Goal: Transaction & Acquisition: Purchase product/service

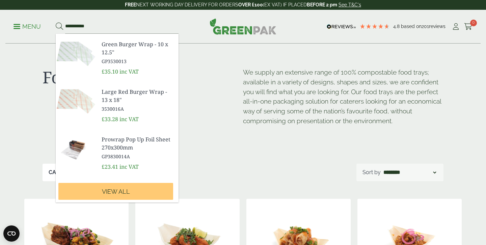
scroll to position [235, 0]
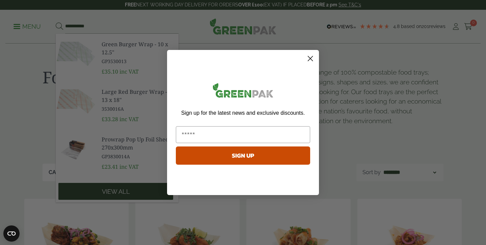
type input "**********"
click at [102, 187] on div "Close dialog Sign up for the latest news and exclusive discounts. SIGN UP ******" at bounding box center [243, 122] width 486 height 245
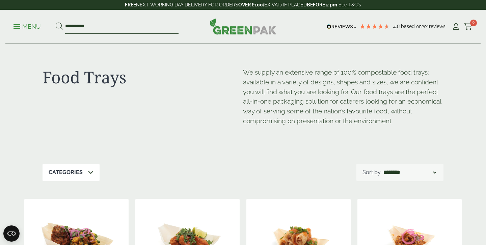
click at [132, 26] on input "**********" at bounding box center [121, 27] width 113 height 14
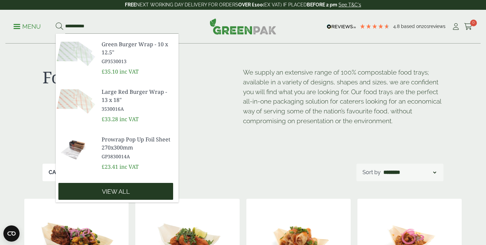
click at [110, 194] on span "View all" at bounding box center [116, 191] width 28 height 7
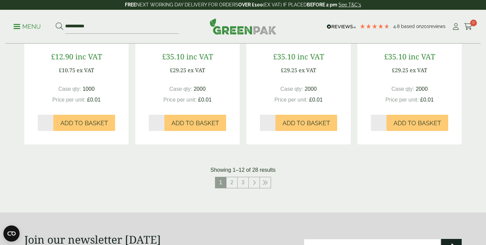
scroll to position [678, 0]
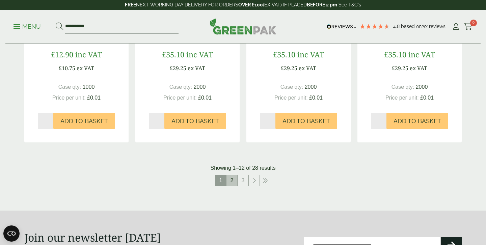
click at [233, 181] on link "2" at bounding box center [232, 180] width 11 height 11
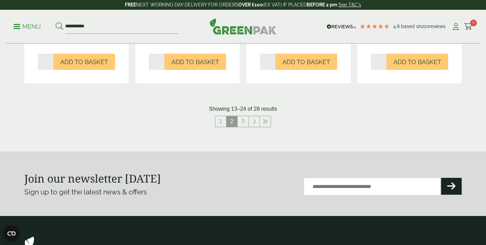
scroll to position [737, 0]
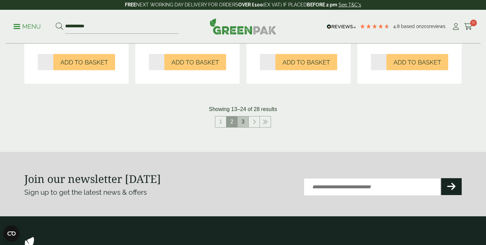
click at [242, 117] on link "3" at bounding box center [243, 121] width 11 height 11
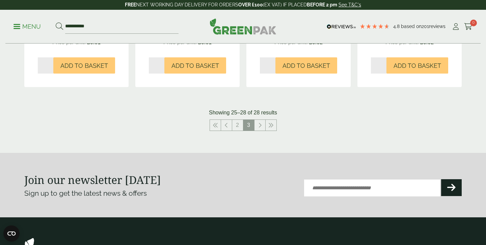
scroll to position [293, 0]
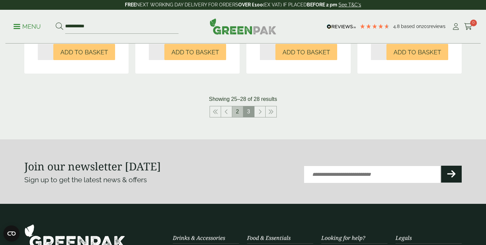
click at [239, 112] on link "2" at bounding box center [237, 111] width 11 height 11
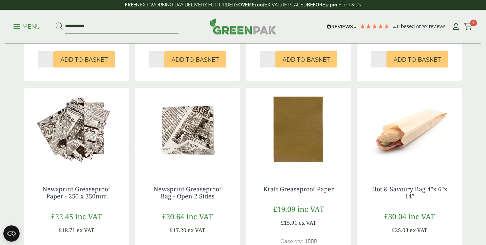
click at [298, 130] on img at bounding box center [298, 130] width 104 height 84
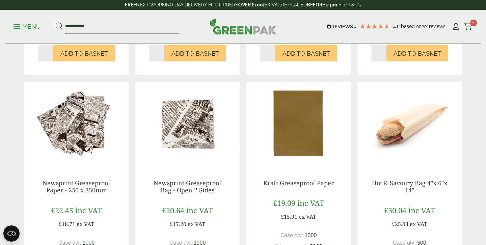
scroll to position [298, 0]
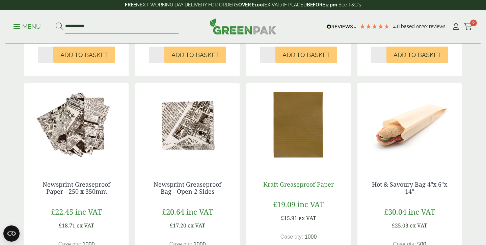
click at [317, 181] on link "Kraft Greaseproof Paper" at bounding box center [298, 184] width 71 height 8
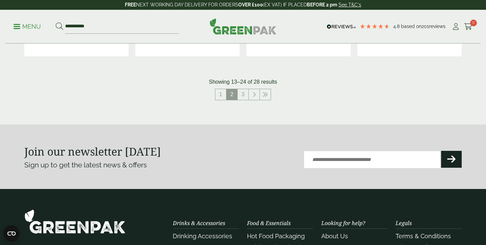
scroll to position [750, 0]
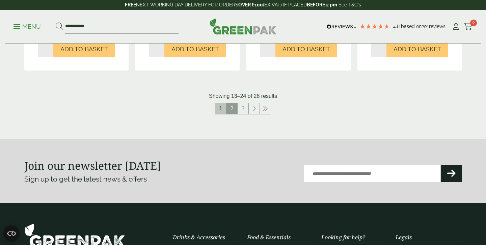
click at [222, 103] on link "1" at bounding box center [220, 108] width 11 height 11
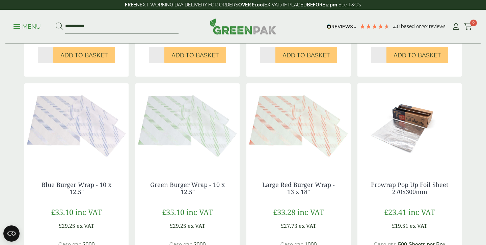
scroll to position [299, 0]
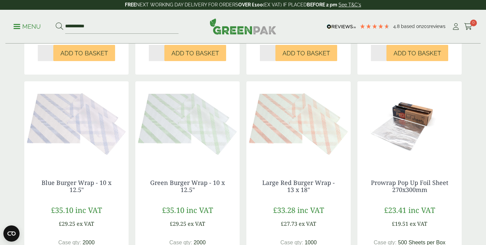
click at [184, 155] on img at bounding box center [187, 123] width 104 height 84
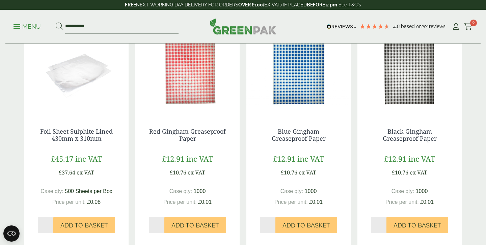
scroll to position [128, 0]
click at [409, 225] on span "Add to Basket" at bounding box center [418, 224] width 48 height 7
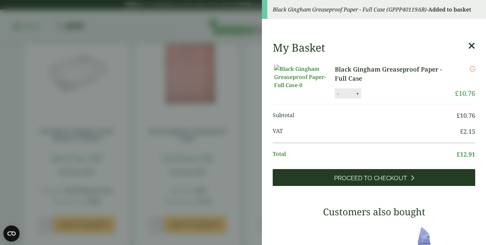
click at [346, 182] on span "Proceed to Checkout" at bounding box center [370, 178] width 73 height 7
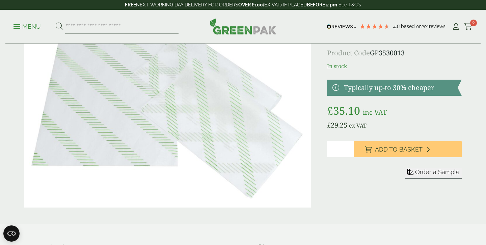
scroll to position [49, 0]
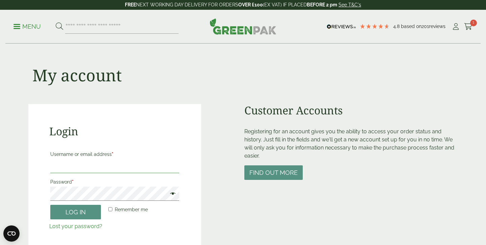
type input "**********"
click at [61, 211] on button "Log in" at bounding box center [75, 212] width 51 height 15
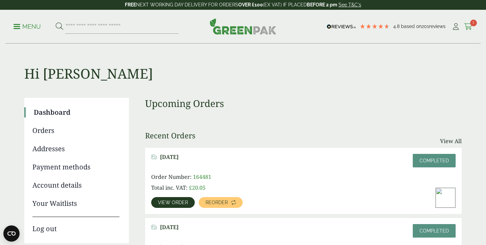
click at [469, 26] on icon at bounding box center [468, 26] width 8 height 7
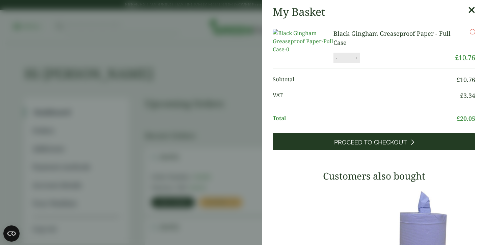
click at [398, 146] on span "Proceed to Checkout" at bounding box center [370, 142] width 73 height 7
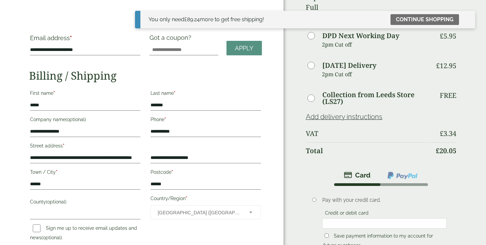
scroll to position [52, 0]
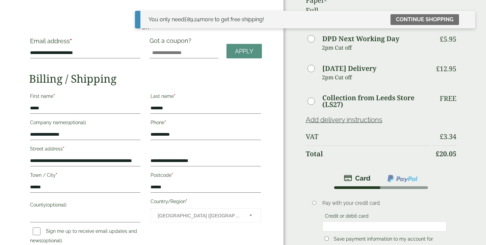
click at [407, 174] on img at bounding box center [402, 178] width 31 height 9
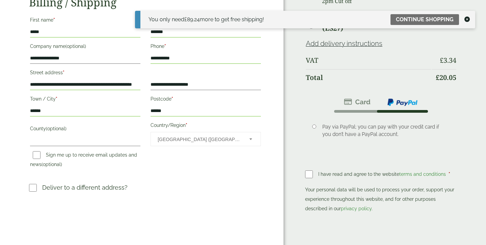
scroll to position [162, 0]
